Goal: Browse casually

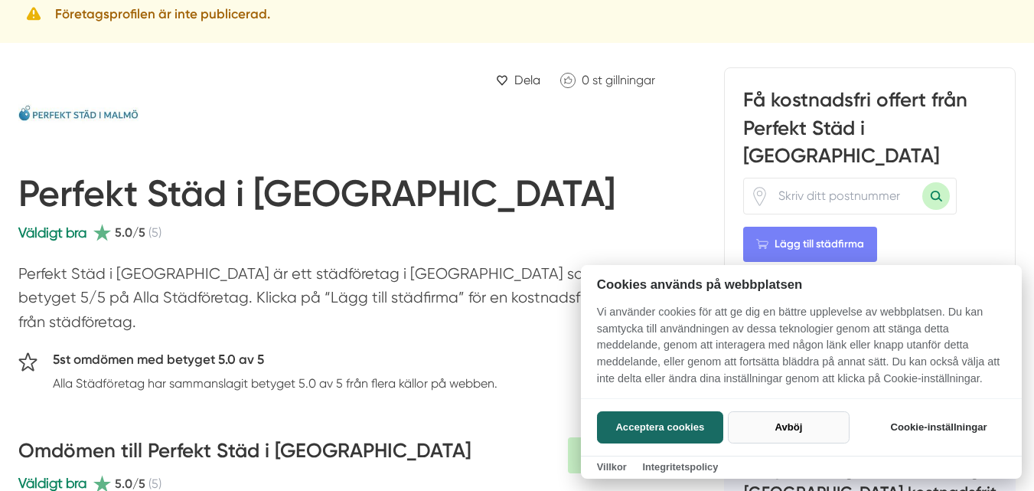
click at [782, 428] on button "Avböj" at bounding box center [789, 427] width 122 height 32
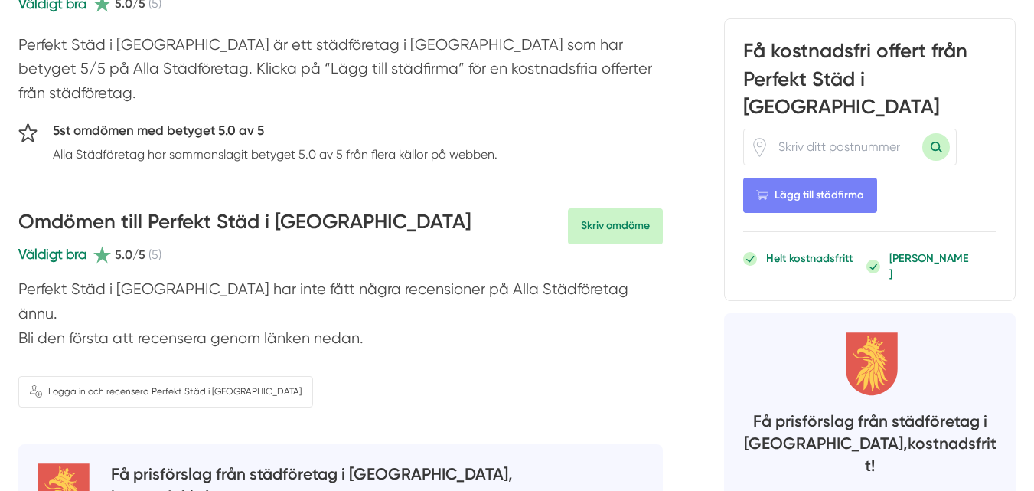
scroll to position [306, 0]
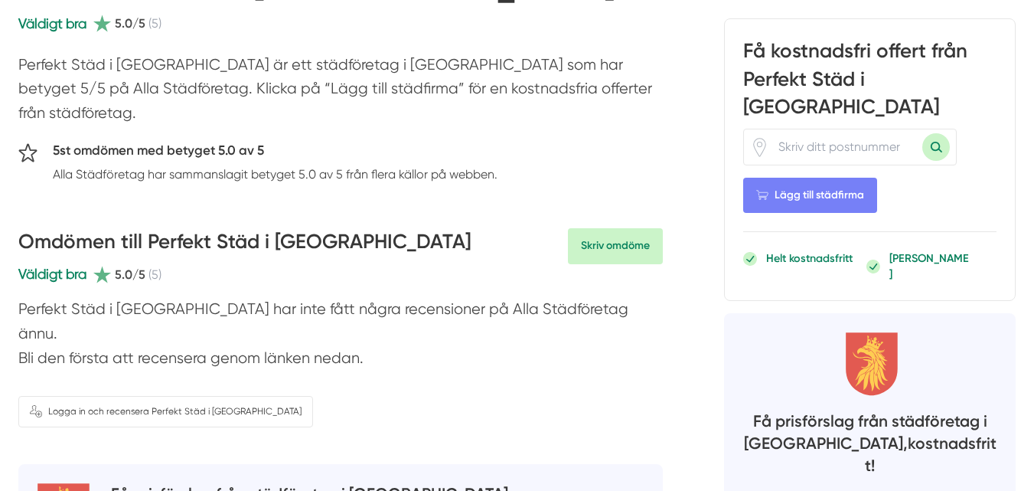
scroll to position [306, 0]
